Goal: Information Seeking & Learning: Learn about a topic

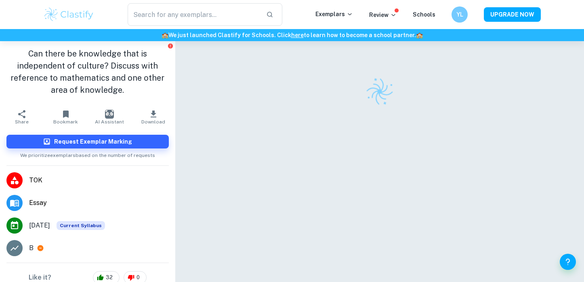
scroll to position [41, 0]
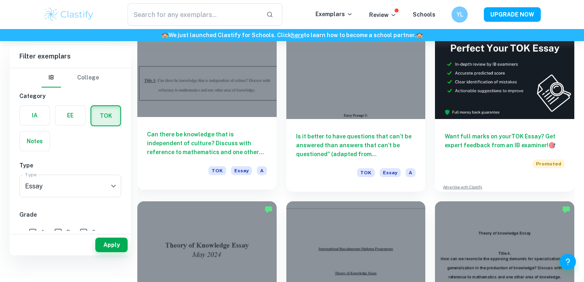
scroll to position [179, 0]
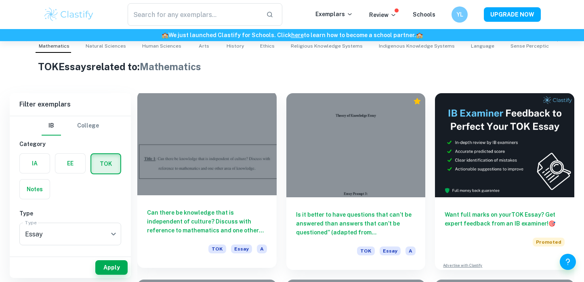
click at [208, 211] on h6 "Can there be knowledge that is independent of culture? Discuss with reference t…" at bounding box center [207, 222] width 120 height 27
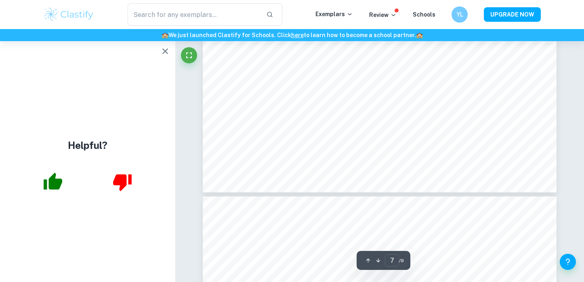
scroll to position [3501, 0]
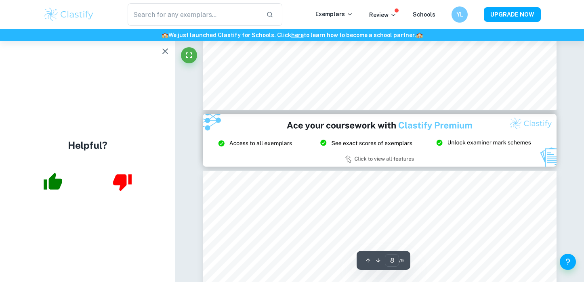
type input "9"
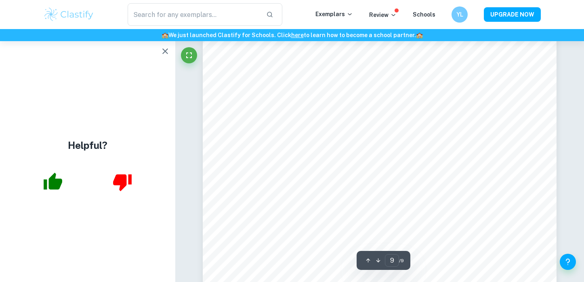
scroll to position [4353, 0]
